Goal: Navigation & Orientation: Find specific page/section

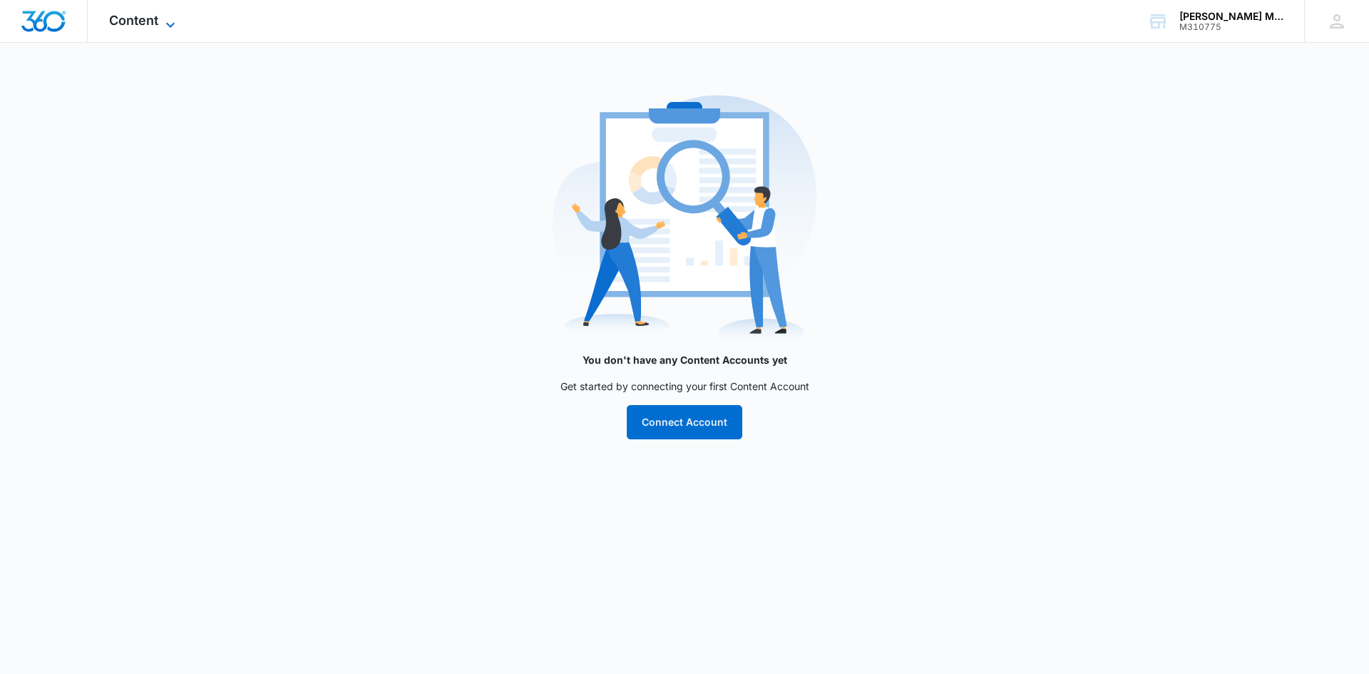
click at [164, 17] on icon at bounding box center [170, 24] width 17 height 17
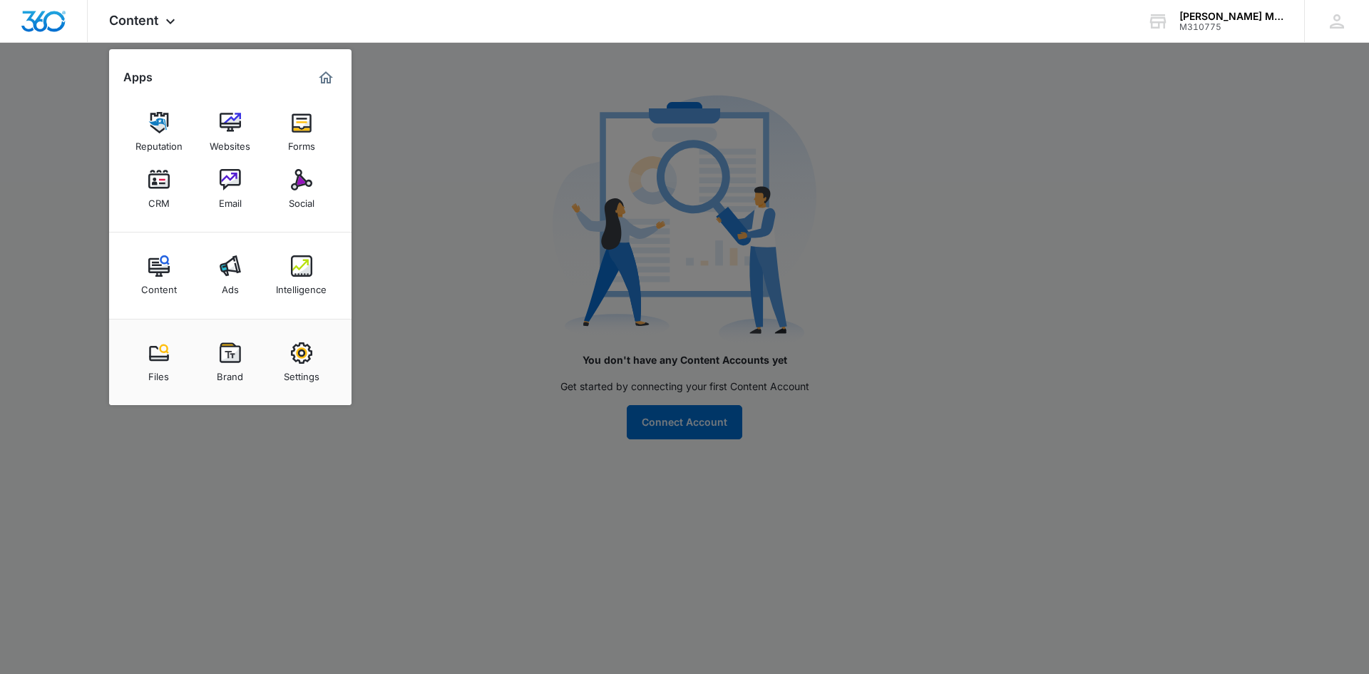
click at [305, 362] on img at bounding box center [301, 352] width 21 height 21
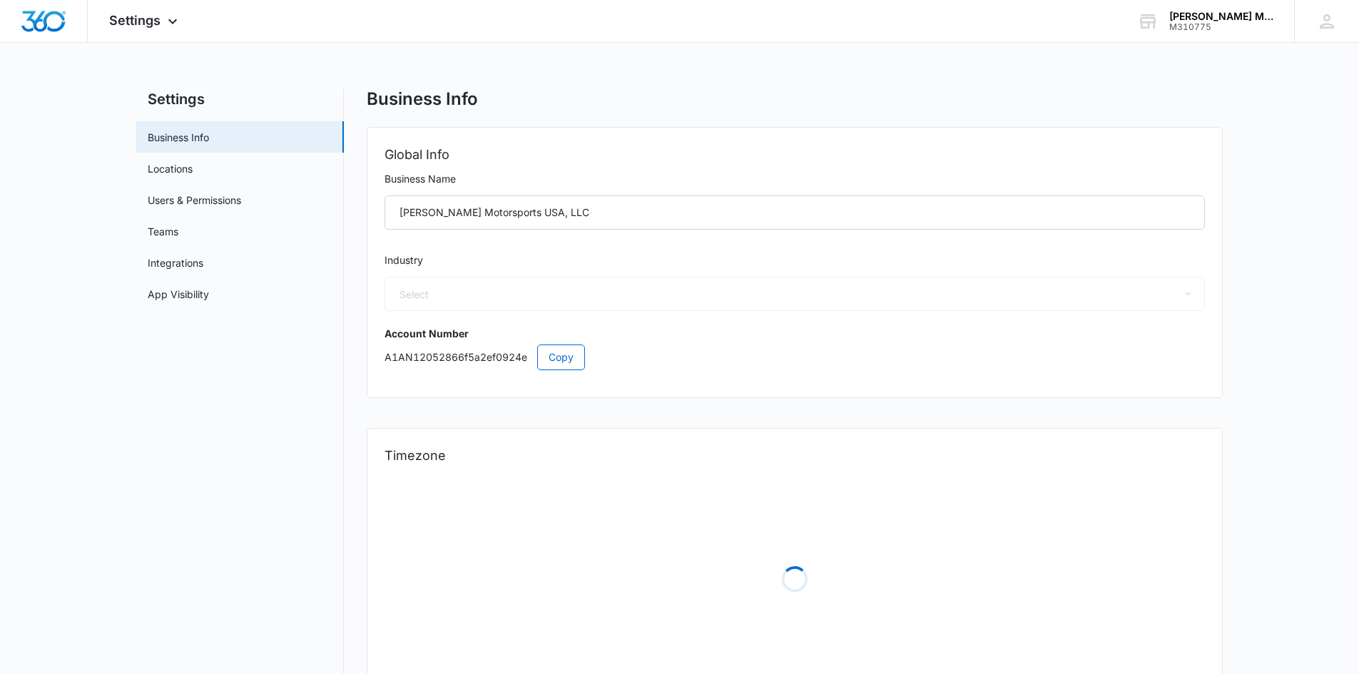
select select "44"
select select "US"
select select "America/[GEOGRAPHIC_DATA]"
click at [190, 166] on link "Locations" at bounding box center [170, 168] width 45 height 15
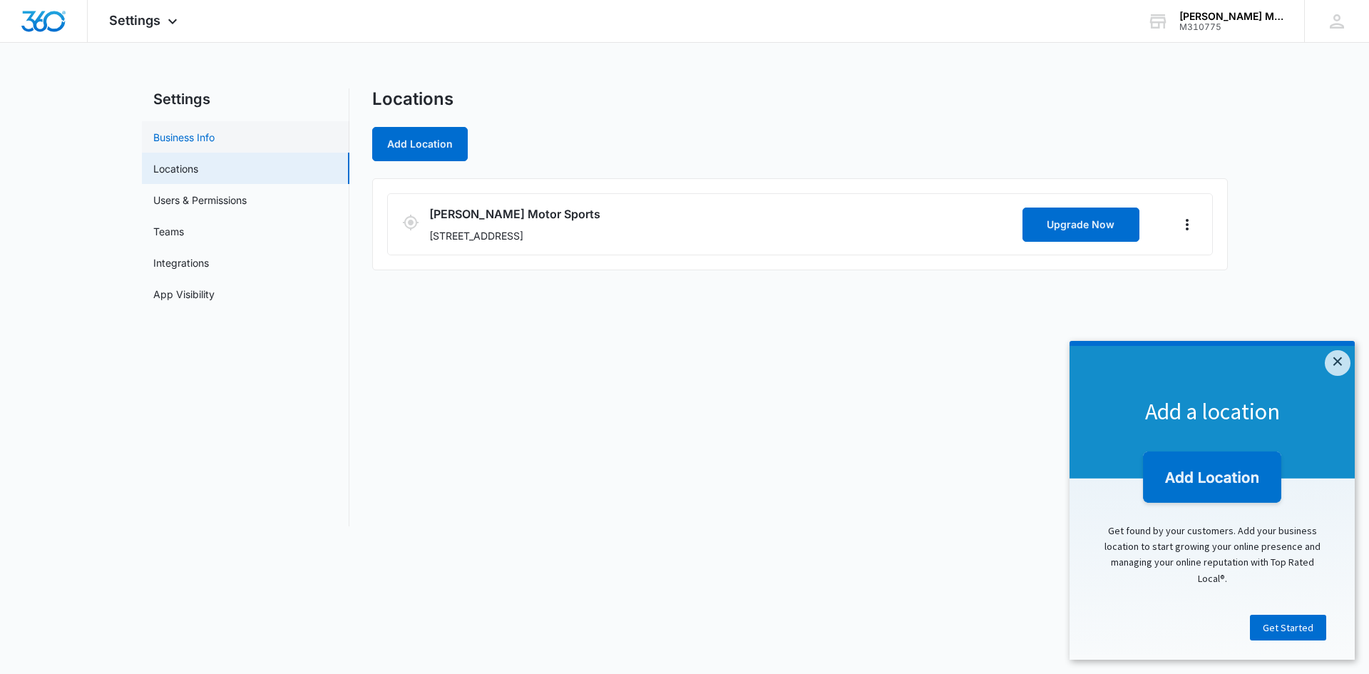
click at [196, 143] on link "Business Info" at bounding box center [183, 137] width 61 height 15
select select "44"
select select "US"
select select "America/[GEOGRAPHIC_DATA]"
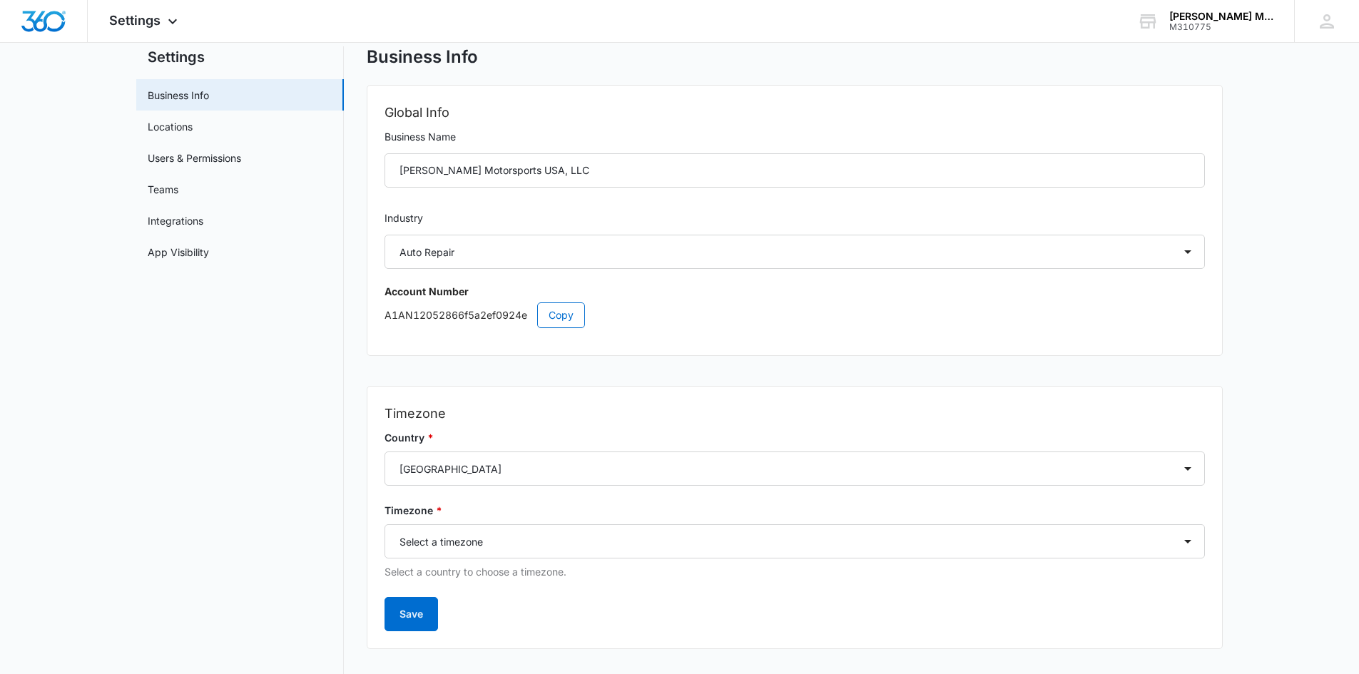
scroll to position [64, 0]
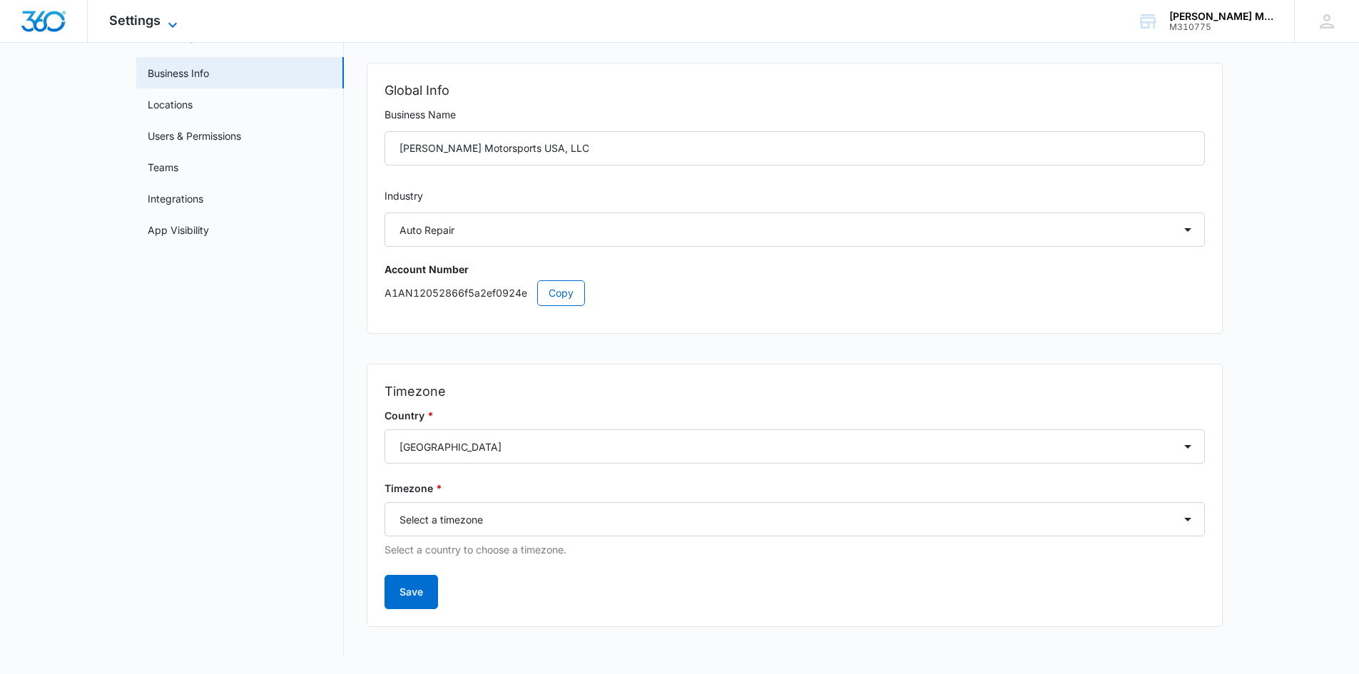
click at [174, 26] on icon at bounding box center [172, 24] width 17 height 17
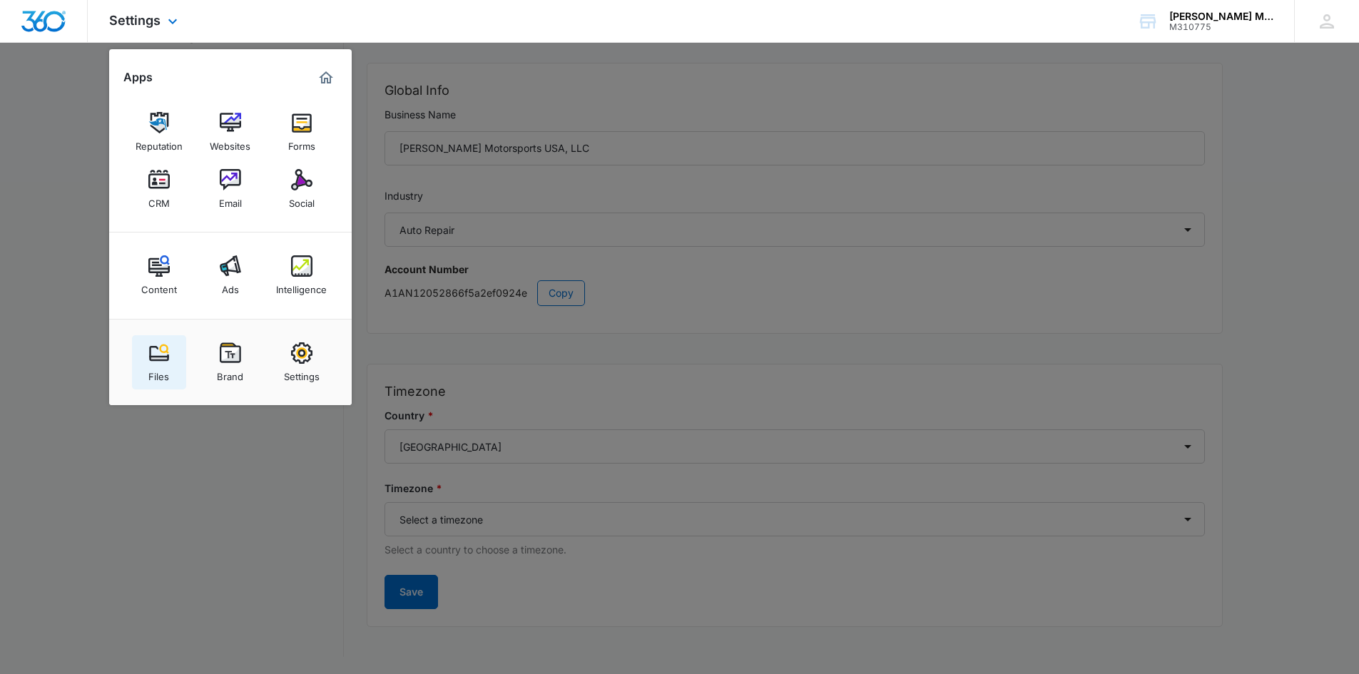
click at [155, 365] on div "Files" at bounding box center [158, 373] width 21 height 19
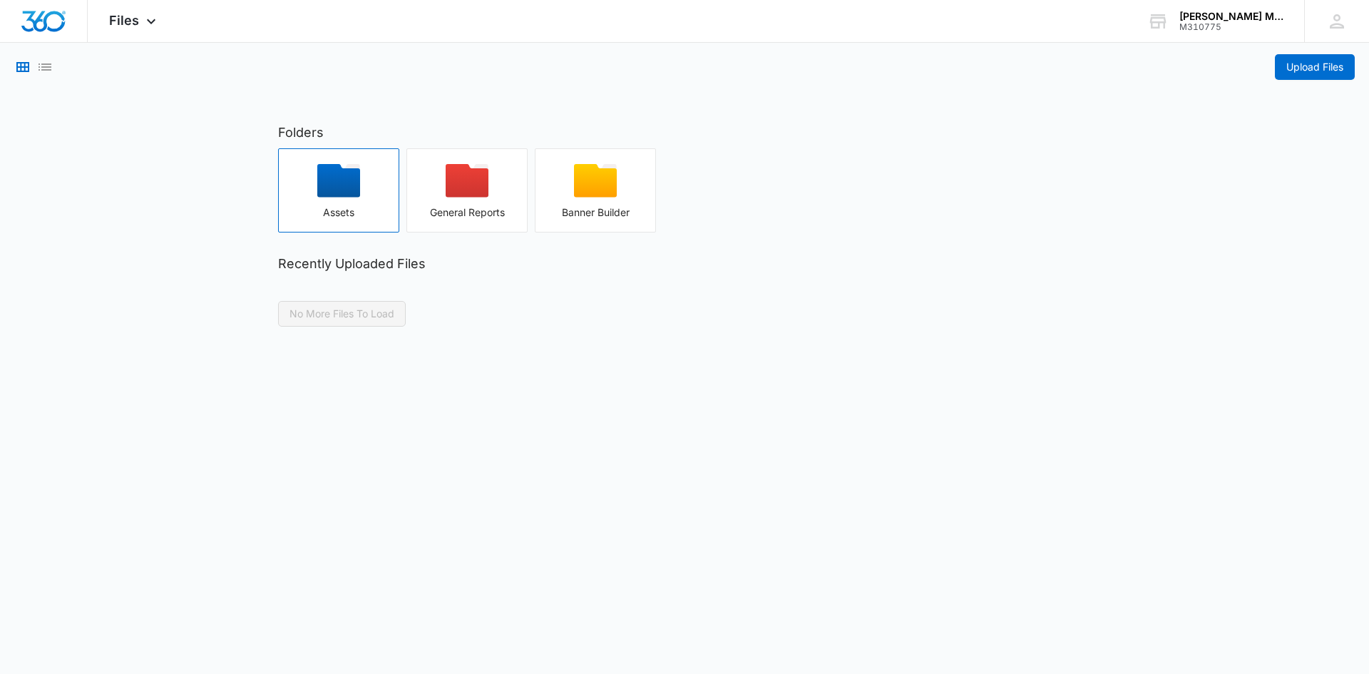
click at [339, 190] on icon "button" at bounding box center [338, 181] width 43 height 34
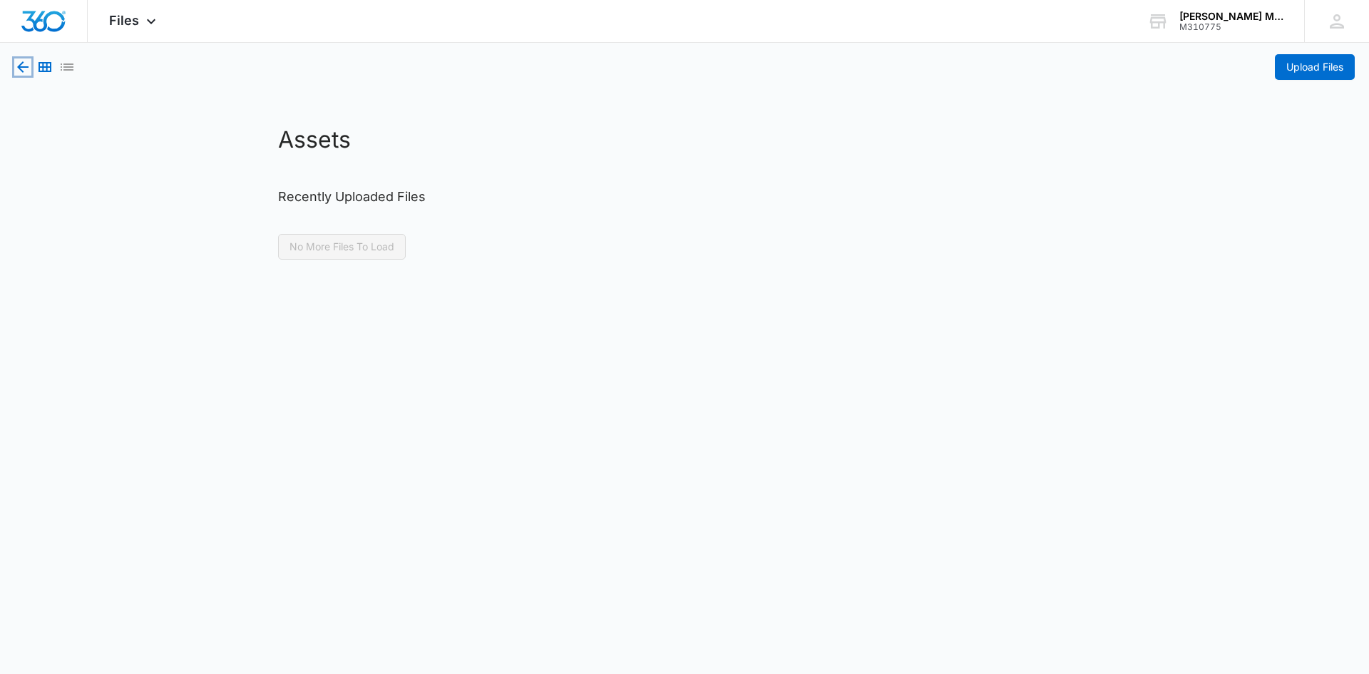
click at [20, 62] on icon "button" at bounding box center [22, 66] width 17 height 17
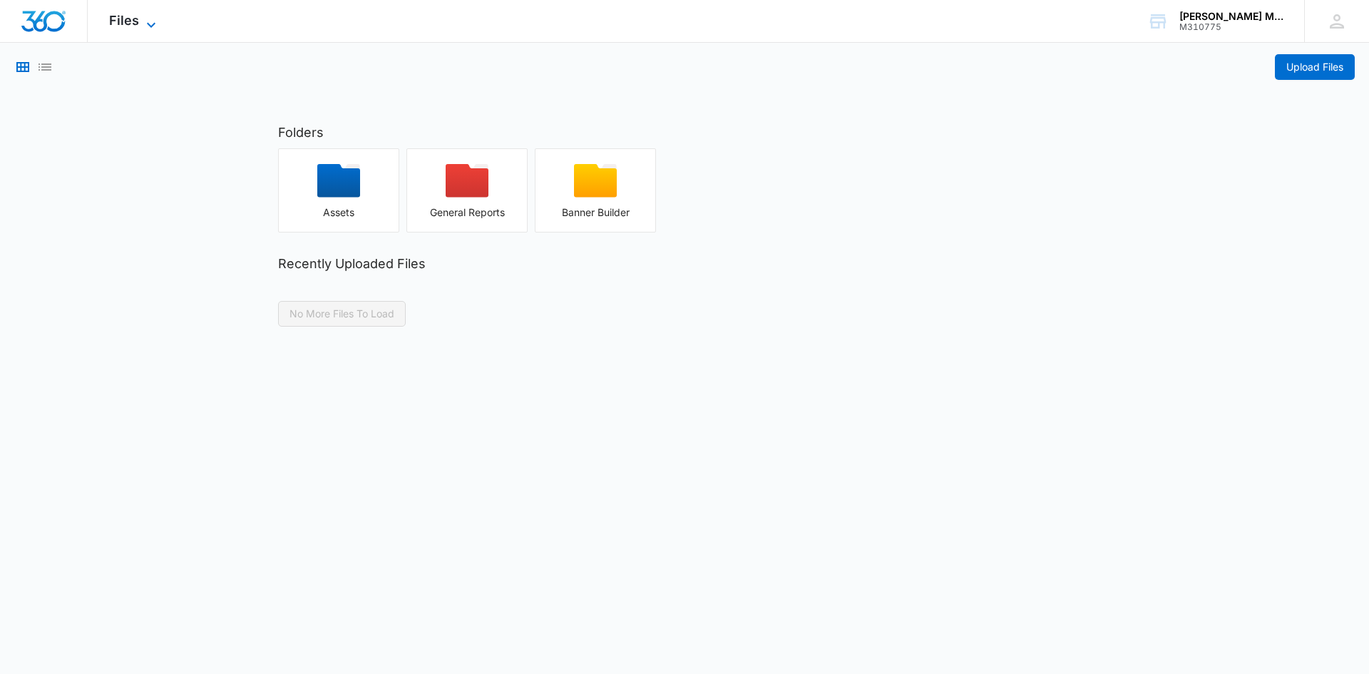
click at [120, 24] on span "Files" at bounding box center [124, 20] width 30 height 15
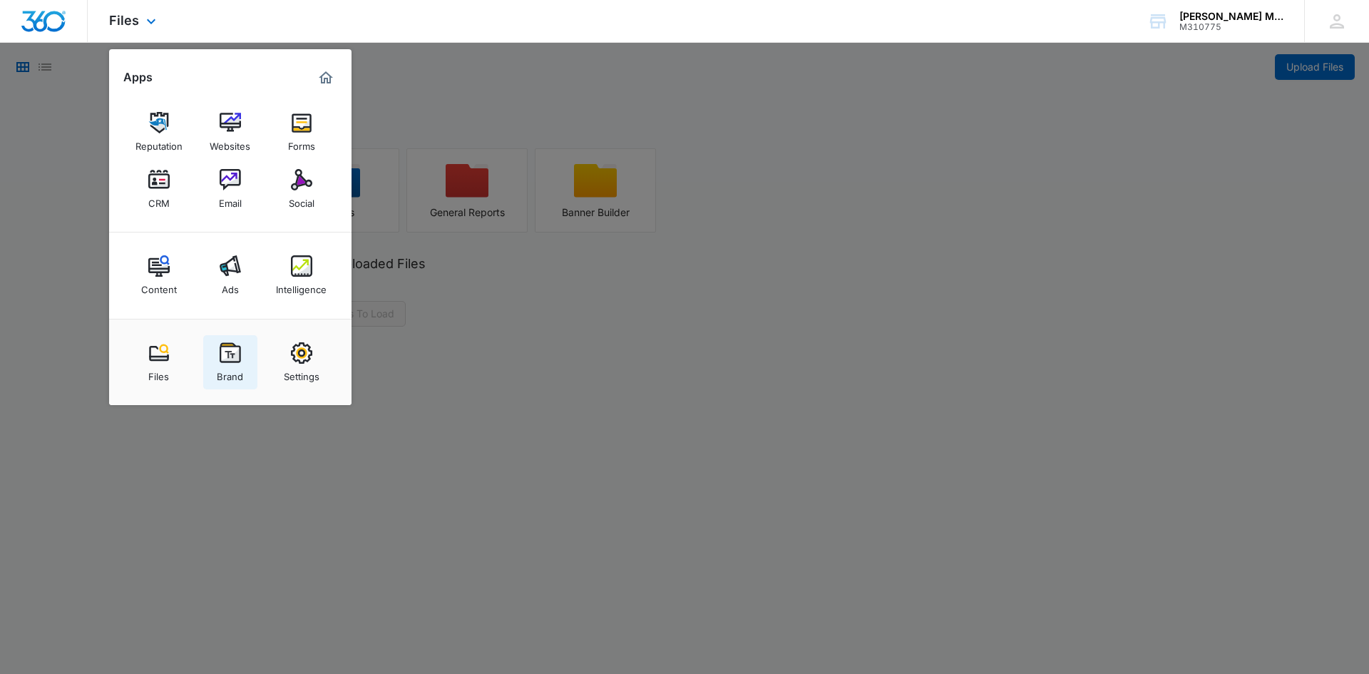
click at [232, 359] on img at bounding box center [230, 352] width 21 height 21
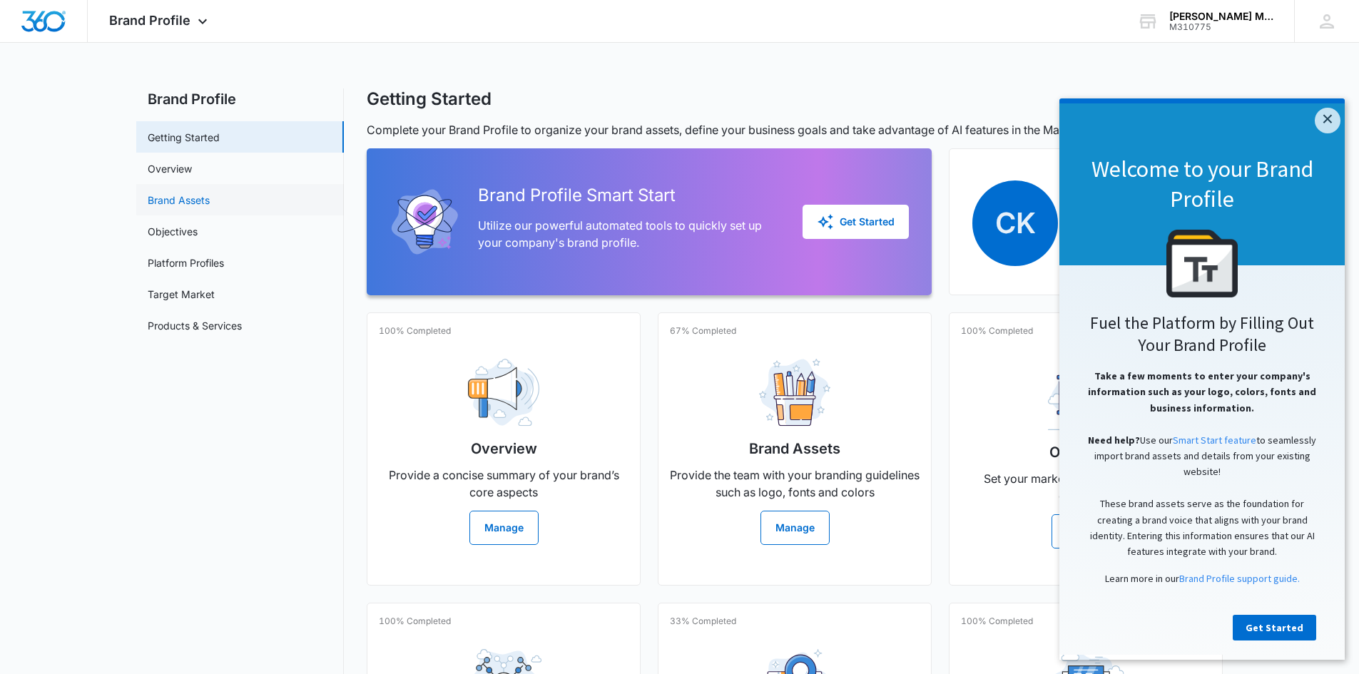
click at [210, 201] on link "Brand Assets" at bounding box center [179, 200] width 62 height 15
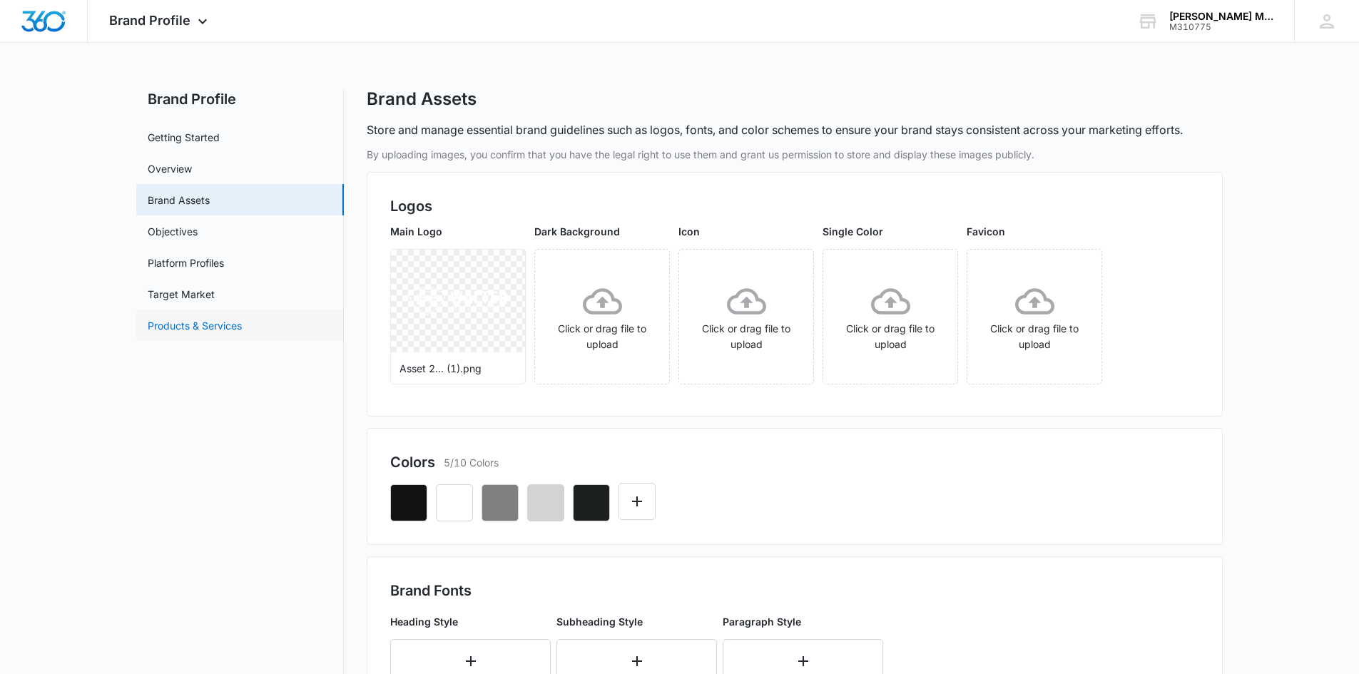
click at [228, 327] on link "Products & Services" at bounding box center [195, 325] width 94 height 15
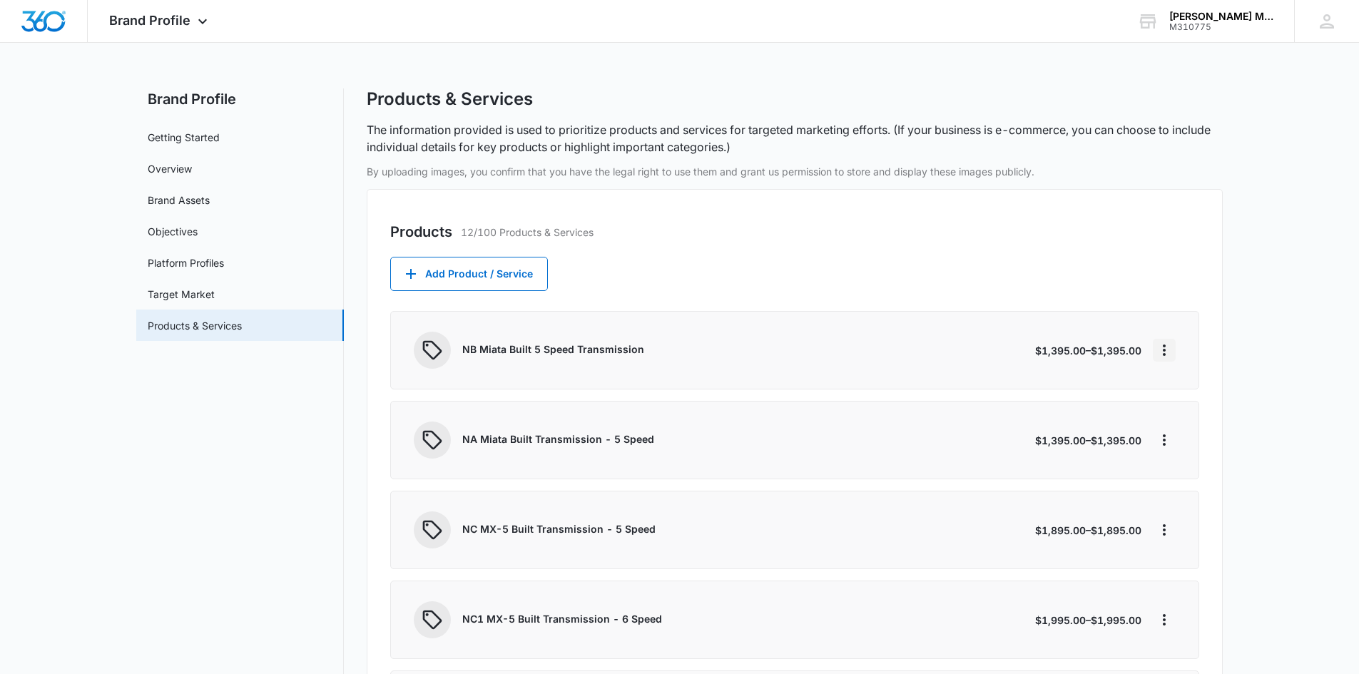
click at [1160, 356] on icon "More" at bounding box center [1163, 350] width 17 height 17
click at [1175, 385] on div "Edit" at bounding box center [1185, 390] width 30 height 10
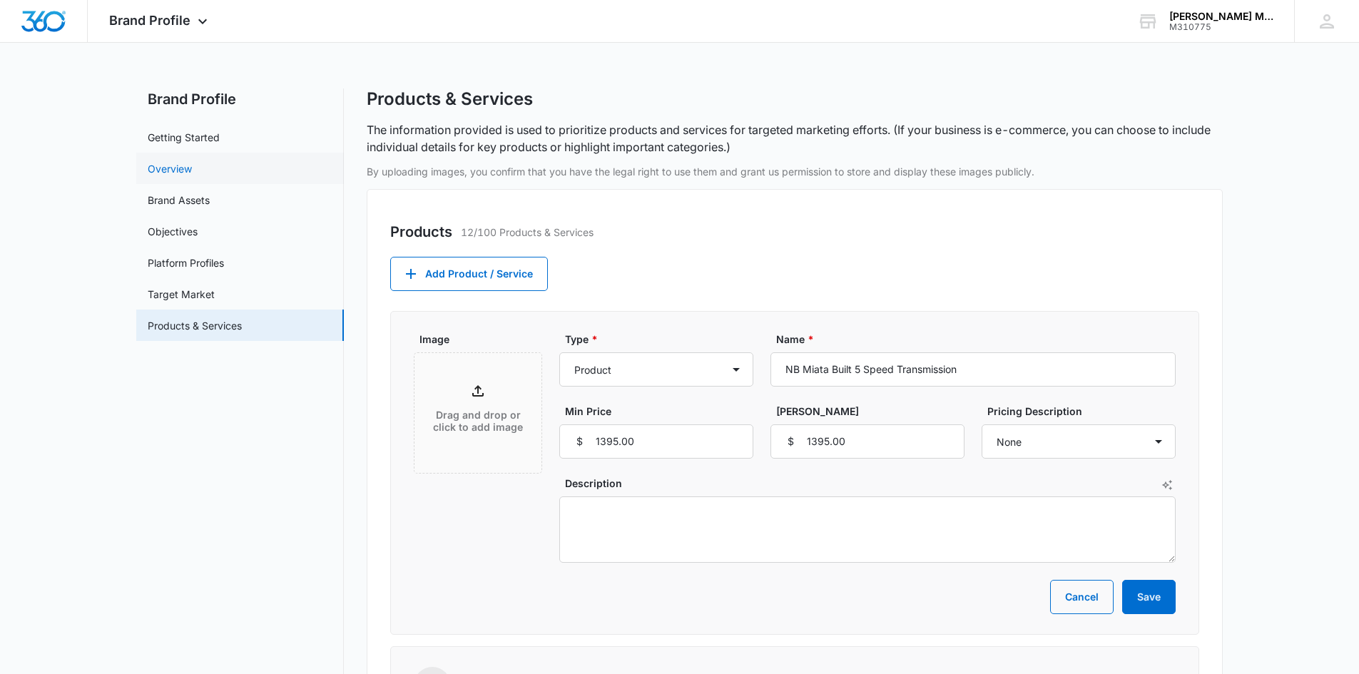
click at [190, 169] on link "Overview" at bounding box center [170, 168] width 44 height 15
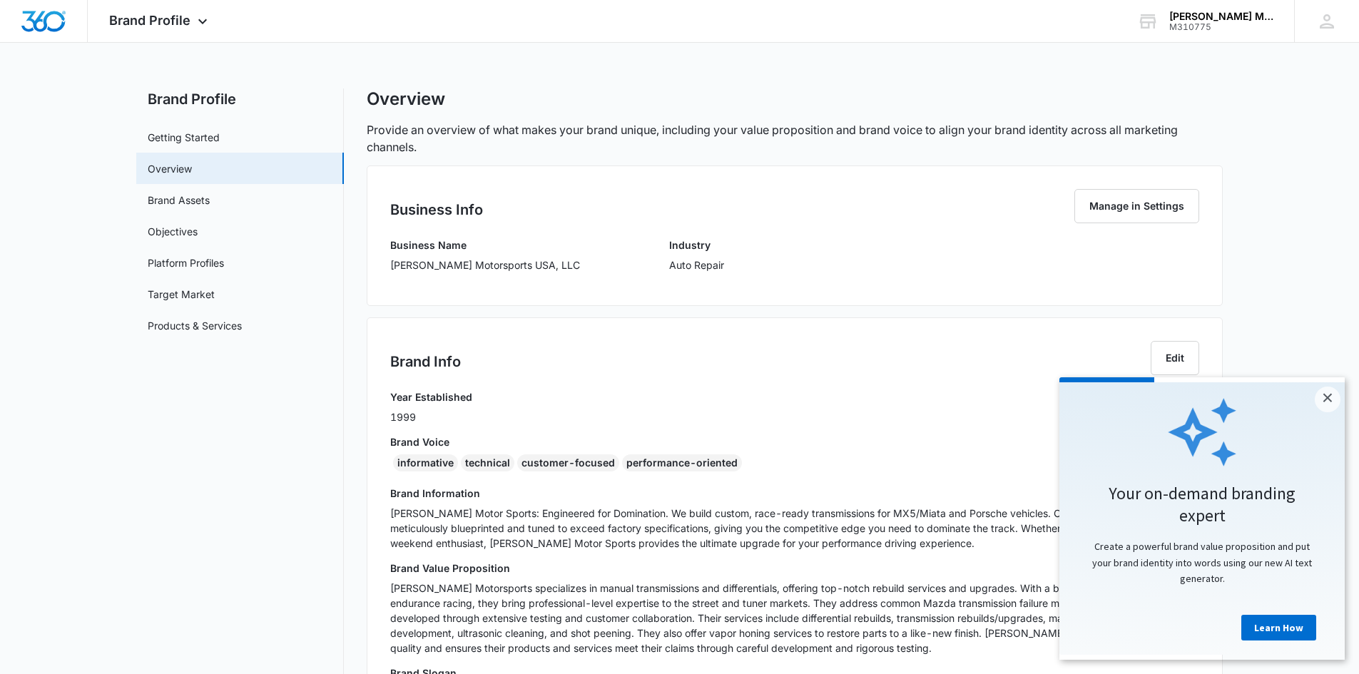
drag, startPoint x: 1321, startPoint y: 397, endPoint x: 1302, endPoint y: 397, distance: 19.3
click at [1320, 397] on link "×" at bounding box center [1327, 400] width 26 height 26
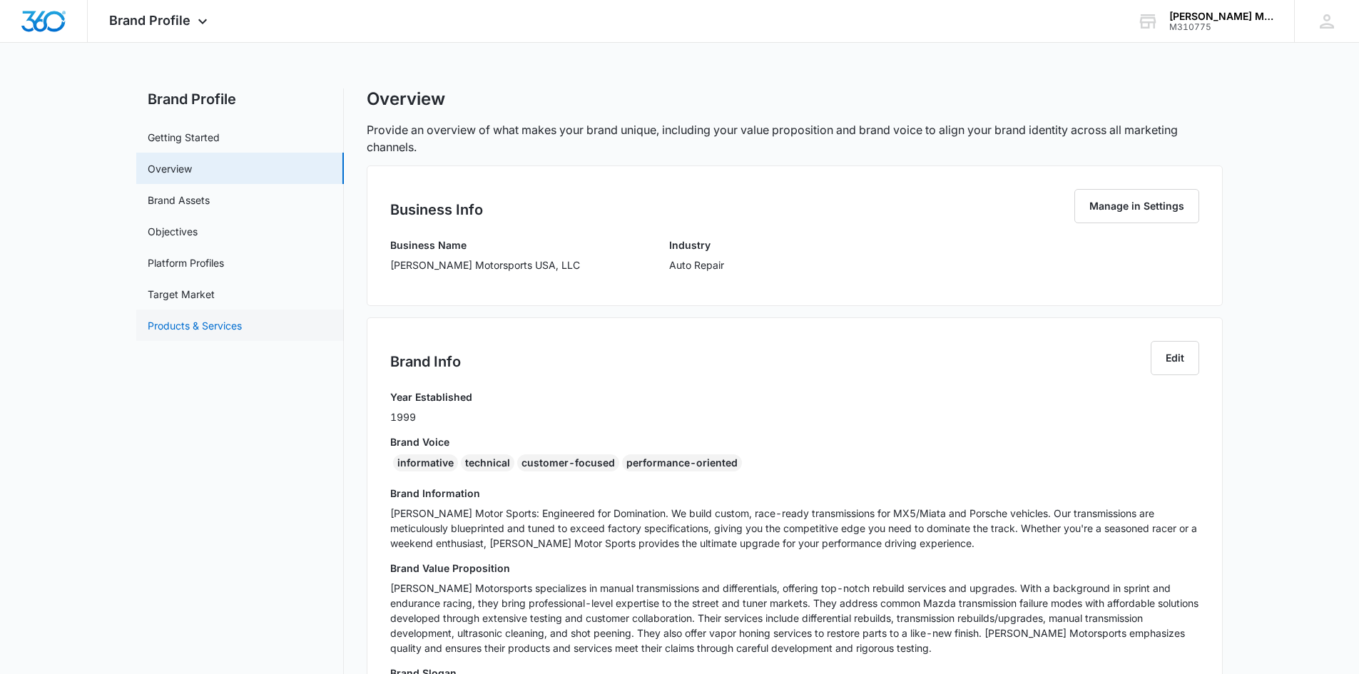
click at [238, 318] on link "Products & Services" at bounding box center [195, 325] width 94 height 15
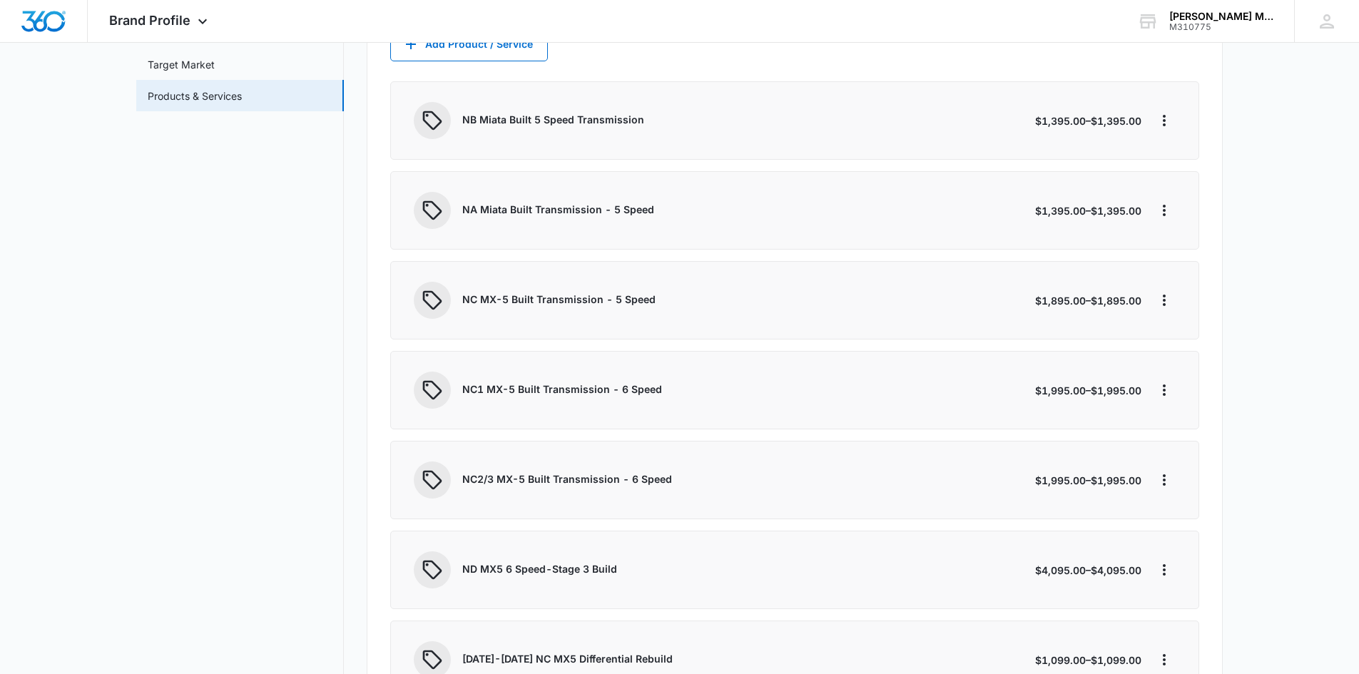
scroll to position [79, 0]
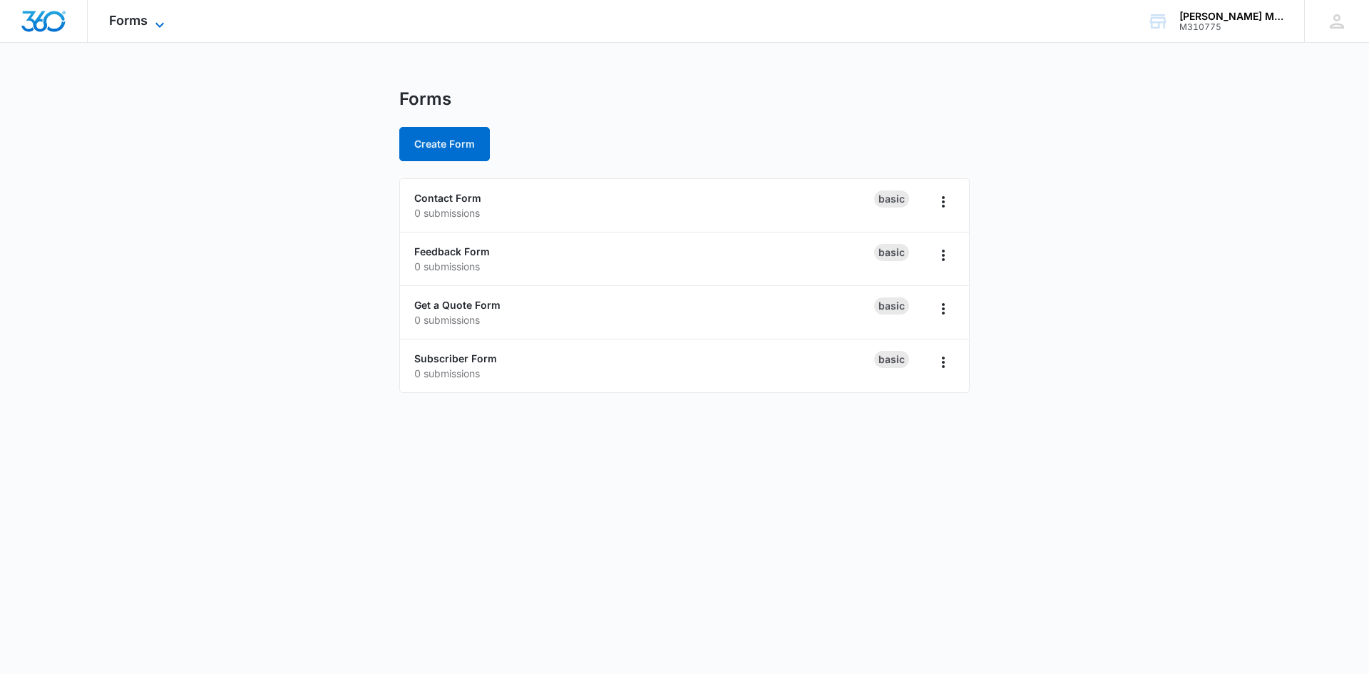
click at [130, 26] on span "Forms" at bounding box center [128, 20] width 39 height 15
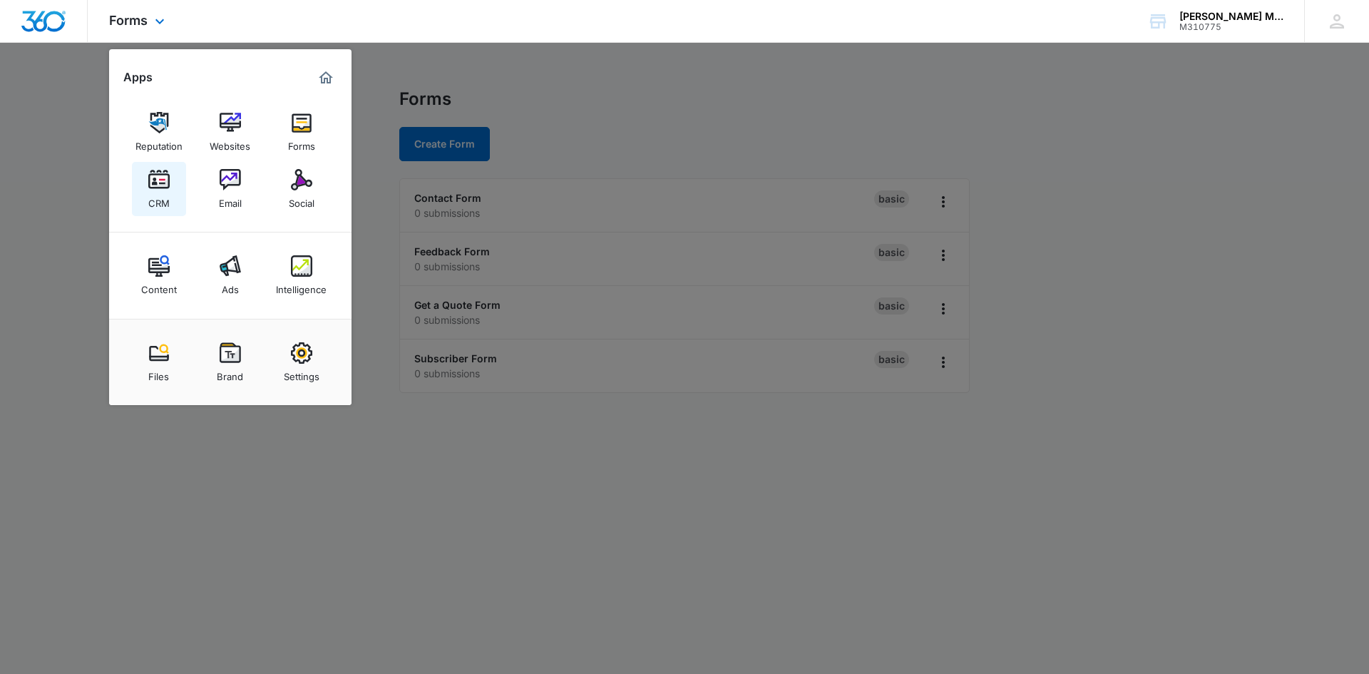
click at [158, 181] on img at bounding box center [158, 179] width 21 height 21
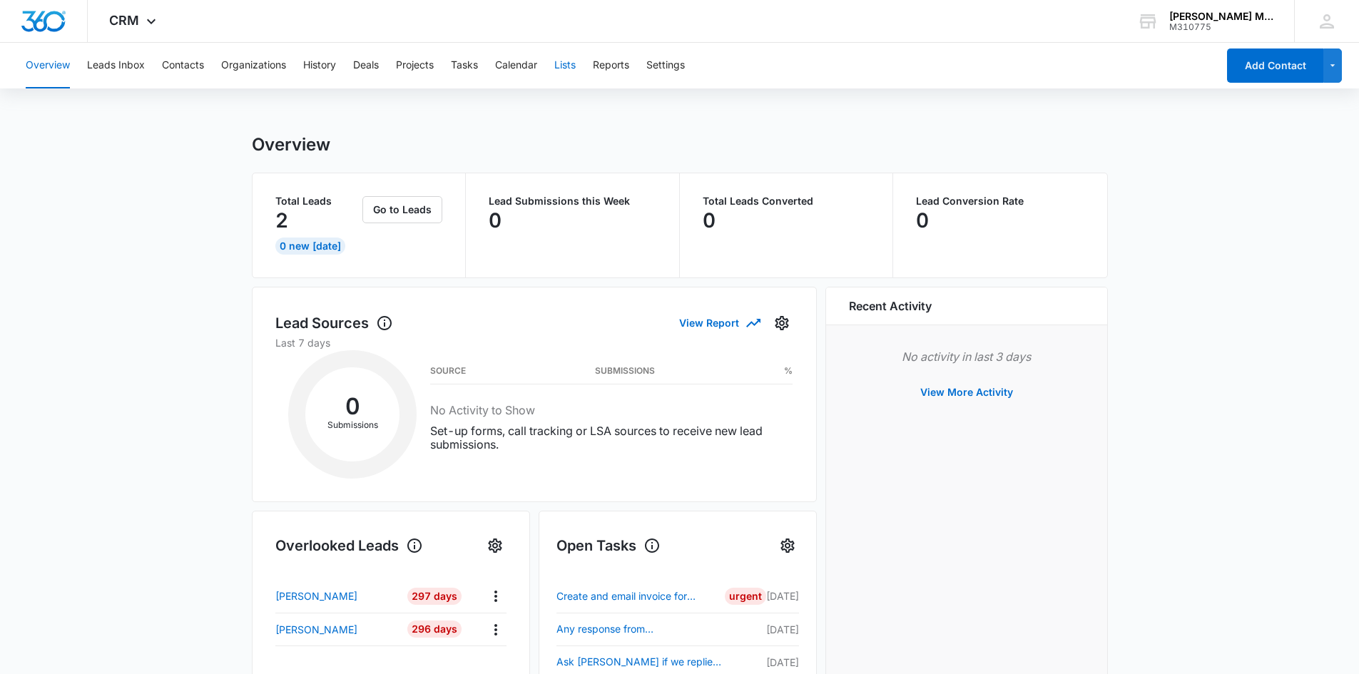
click at [568, 63] on button "Lists" at bounding box center [564, 66] width 21 height 46
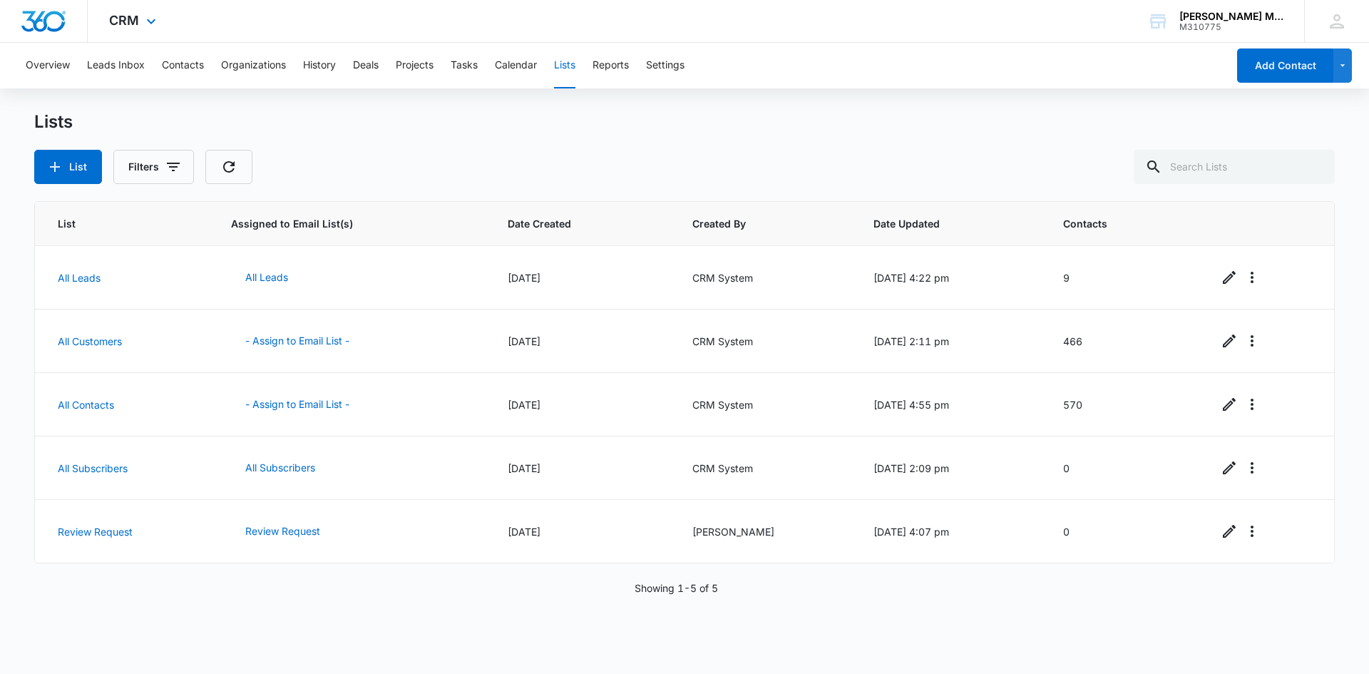
click at [128, 30] on div "CRM Apps Reputation Websites Forms CRM Email Social Content Ads Intelligence Fi…" at bounding box center [134, 21] width 93 height 42
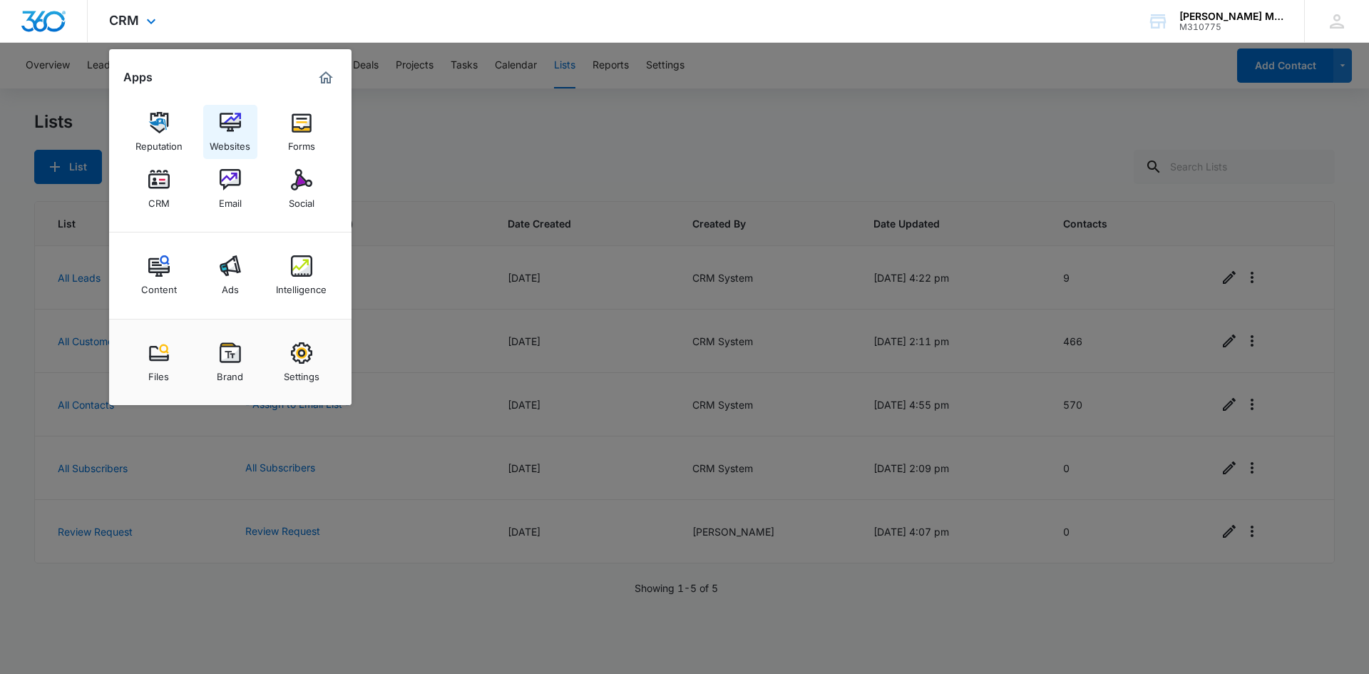
click at [232, 128] on img at bounding box center [230, 122] width 21 height 21
